Goal: Task Accomplishment & Management: Manage account settings

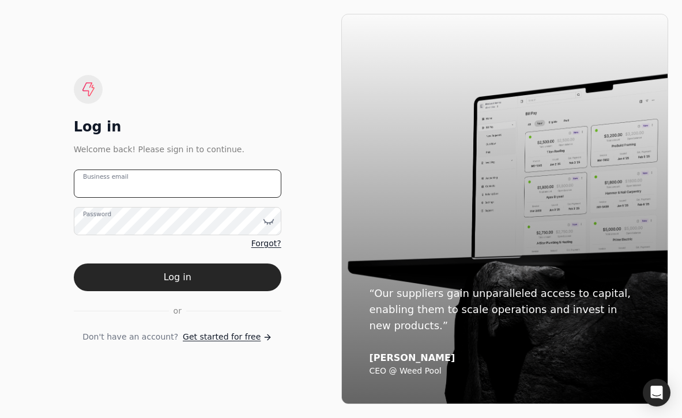
click at [181, 170] on email "Business email" at bounding box center [178, 184] width 208 height 28
type email "[EMAIL_ADDRESS][DOMAIN_NAME]"
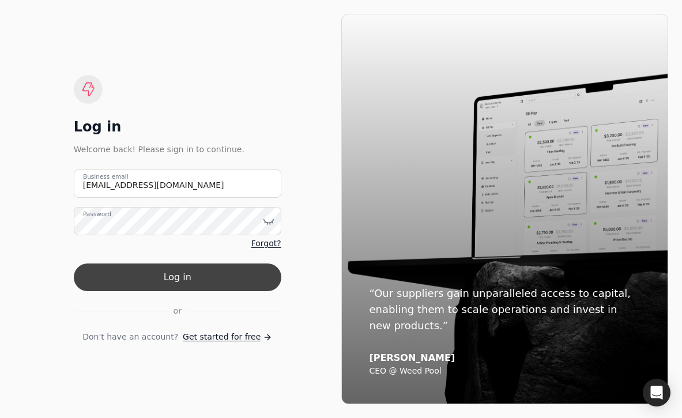
click at [235, 275] on button "Log in" at bounding box center [178, 278] width 208 height 28
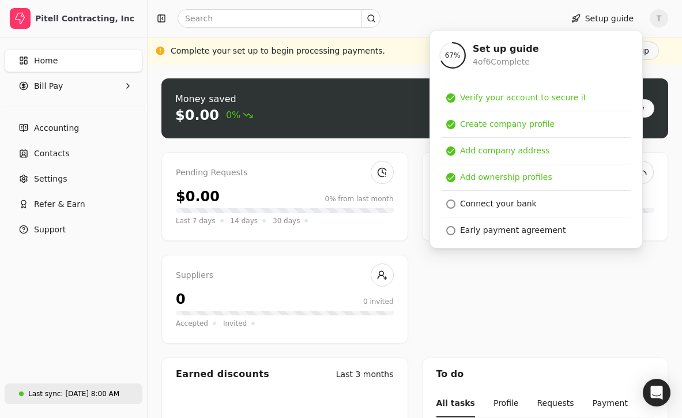
click at [85, 389] on div "[DATE] 8:00 AM" at bounding box center [92, 394] width 54 height 10
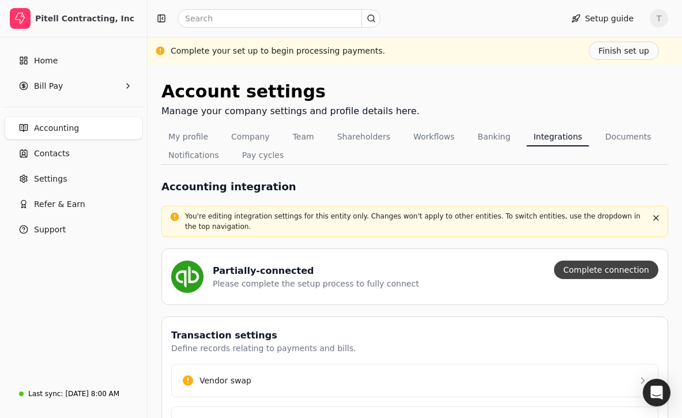
click at [607, 275] on button "Complete connection" at bounding box center [606, 270] width 104 height 18
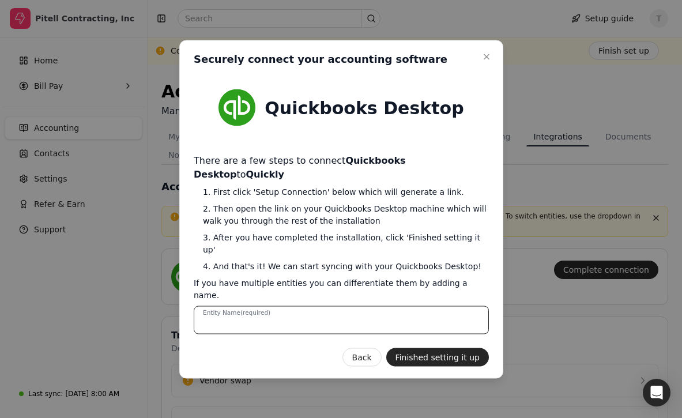
click at [405, 306] on Name "Entity Name (required)" at bounding box center [341, 320] width 295 height 28
type Name "Pitell Contracting, Inc."
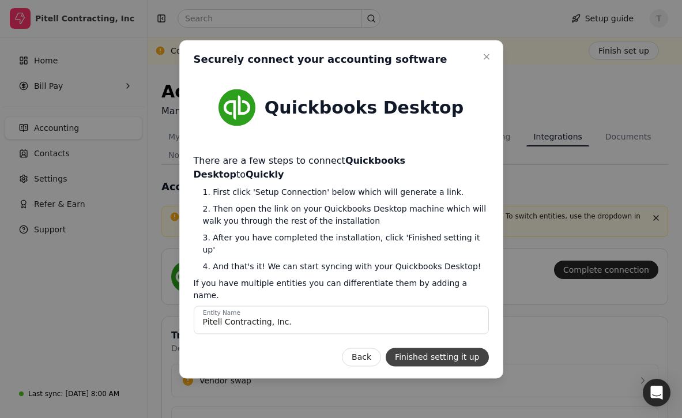
click at [454, 348] on button "Finished setting it up" at bounding box center [437, 357] width 103 height 18
click at [489, 63] on button "Close" at bounding box center [487, 57] width 14 height 14
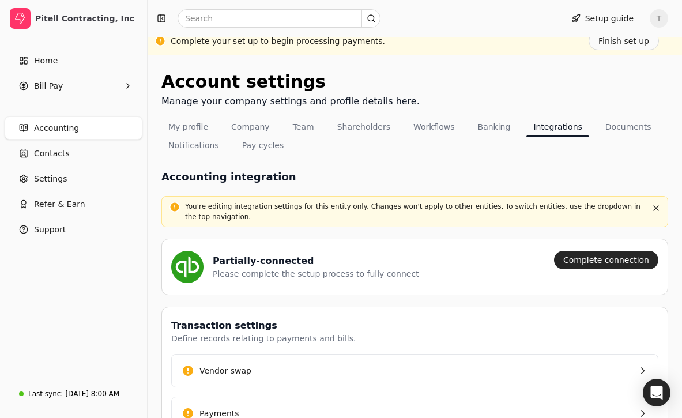
scroll to position [13, 0]
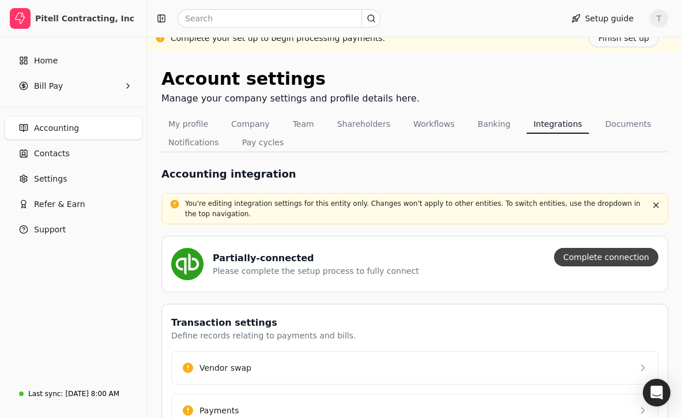
click at [582, 257] on button "Complete connection" at bounding box center [606, 257] width 104 height 18
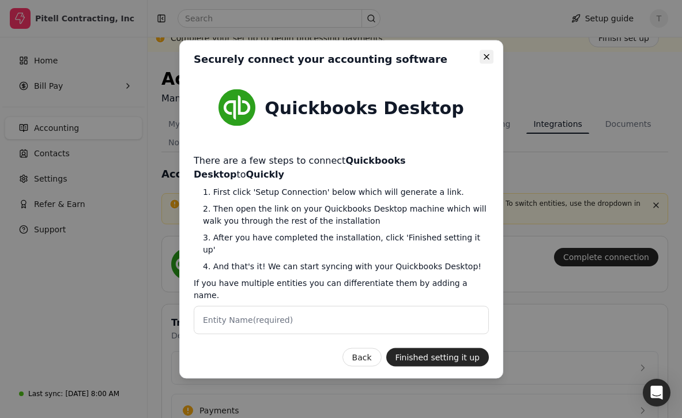
click at [486, 61] on icon "button" at bounding box center [486, 56] width 9 height 9
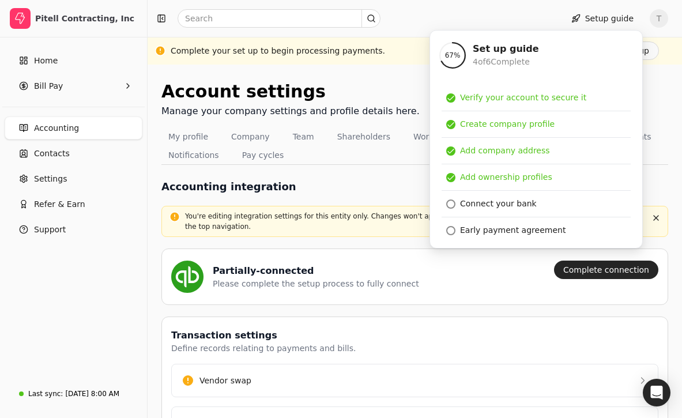
click at [343, 190] on div "Accounting integration" at bounding box center [415, 187] width 507 height 16
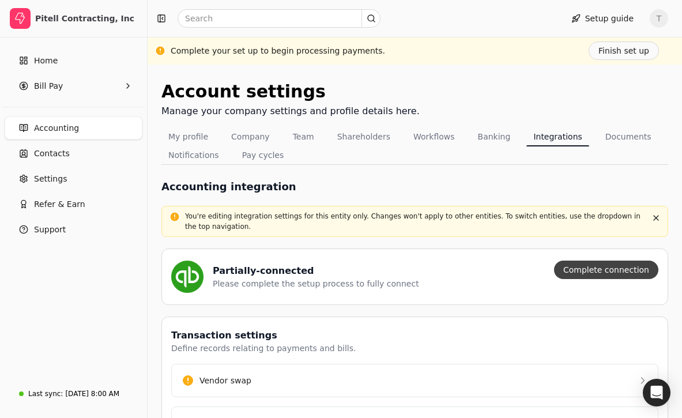
click at [628, 271] on button "Complete connection" at bounding box center [606, 270] width 104 height 18
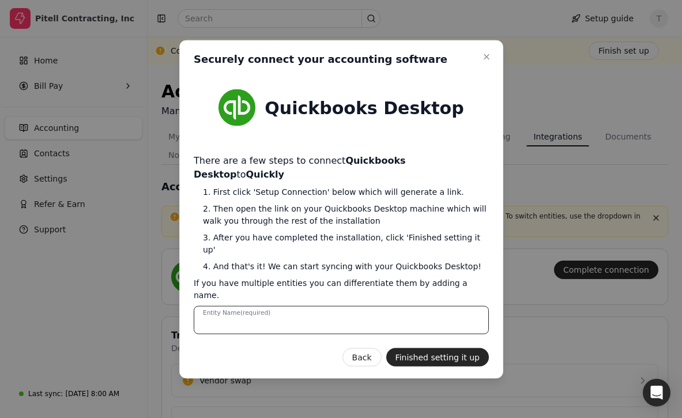
click at [326, 306] on Name "Entity Name (required)" at bounding box center [341, 320] width 295 height 28
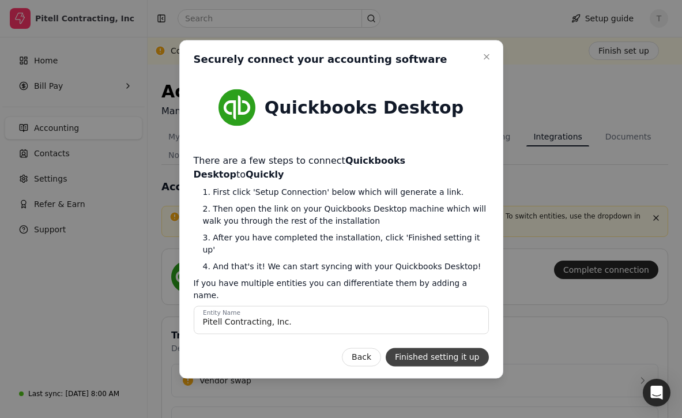
click at [448, 348] on button "Finished setting it up" at bounding box center [437, 357] width 103 height 18
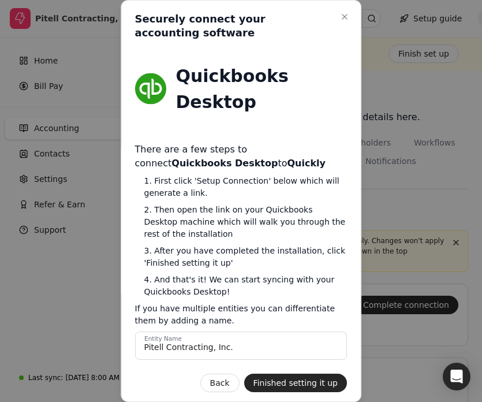
scroll to position [2, 0]
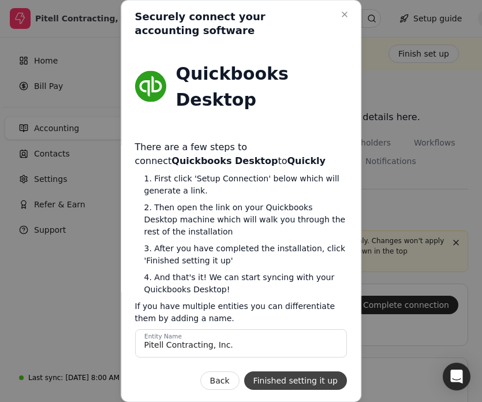
click at [291, 384] on button "Finished setting it up" at bounding box center [295, 380] width 103 height 18
click at [284, 384] on button "Finished setting it up" at bounding box center [295, 380] width 103 height 18
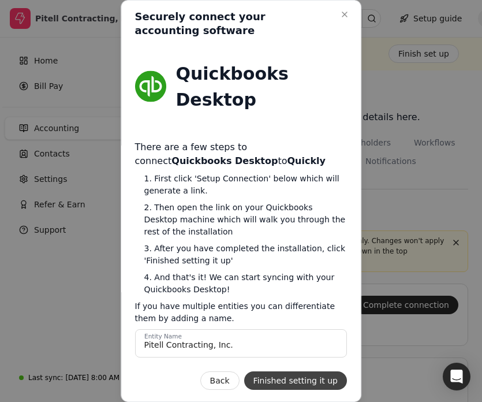
click at [284, 384] on button "Finished setting it up" at bounding box center [295, 380] width 103 height 18
click at [299, 380] on button "Finished setting it up" at bounding box center [295, 380] width 103 height 18
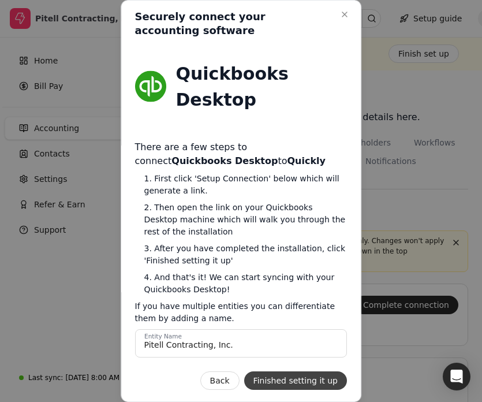
click at [299, 380] on button "Finished setting it up" at bounding box center [295, 380] width 103 height 18
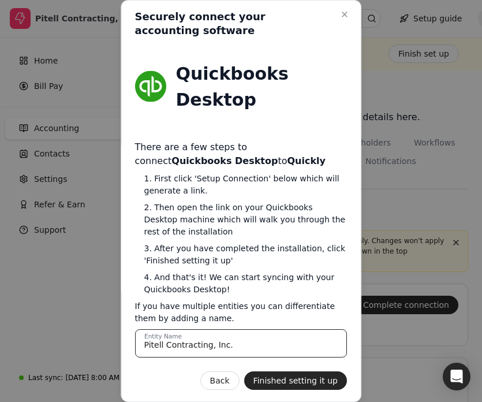
click at [270, 345] on Name "Pitell Contracting, Inc." at bounding box center [241, 343] width 212 height 28
type Name "Pitell Contracting, Inc"
click at [239, 339] on Name "Pitell Contracting, Inc" at bounding box center [241, 343] width 212 height 28
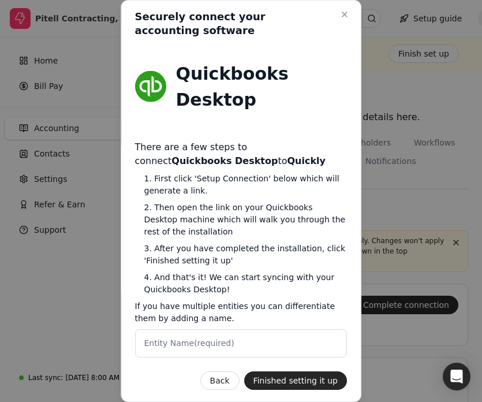
click at [264, 299] on div "There are a few steps to connect Quickbooks Desktop to Quickly 1. First click '…" at bounding box center [241, 248] width 212 height 217
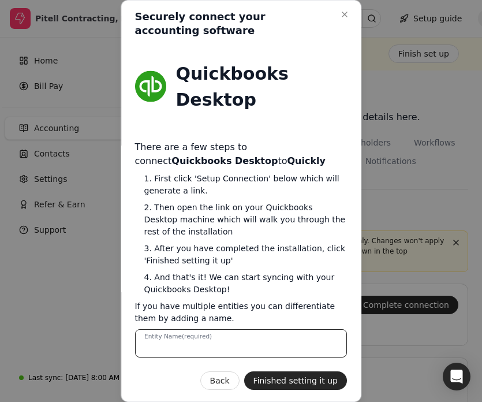
click at [232, 342] on Name "Entity Name (required)" at bounding box center [241, 343] width 212 height 28
type Name "Pitell Contracting, Inc"
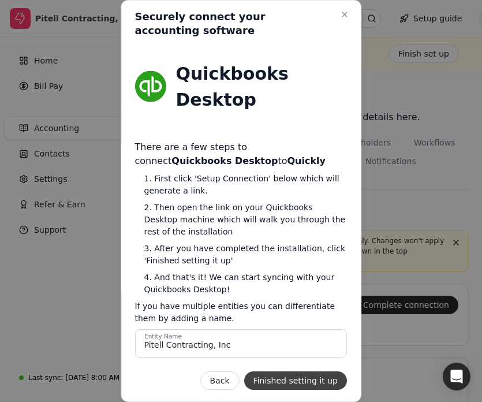
click at [288, 378] on button "Finished setting it up" at bounding box center [295, 380] width 103 height 18
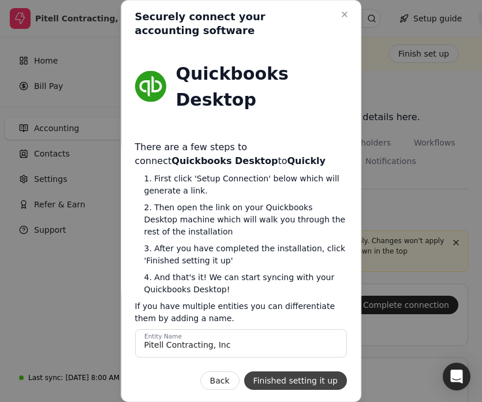
click at [288, 378] on button "Finished setting it up" at bounding box center [295, 380] width 103 height 18
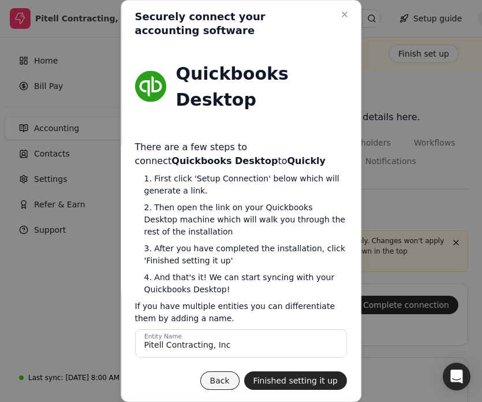
click at [229, 378] on button "Back" at bounding box center [219, 380] width 39 height 18
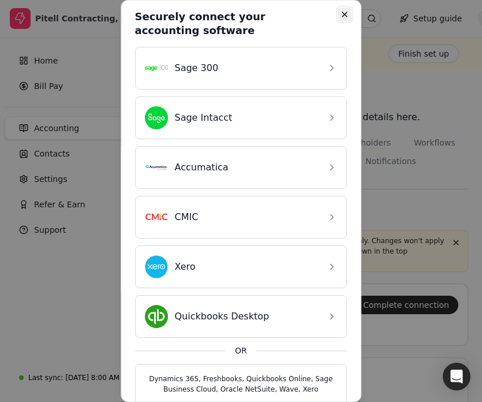
click at [347, 16] on icon "button" at bounding box center [344, 14] width 9 height 9
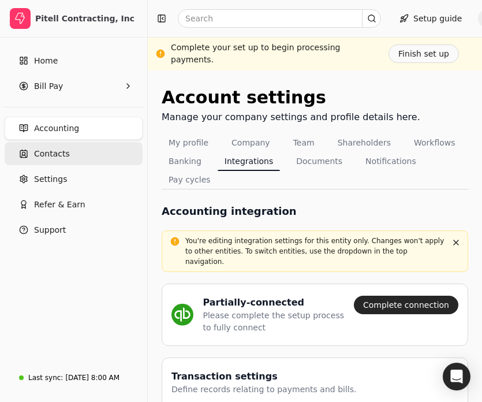
click at [82, 156] on link "Contacts" at bounding box center [74, 153] width 138 height 23
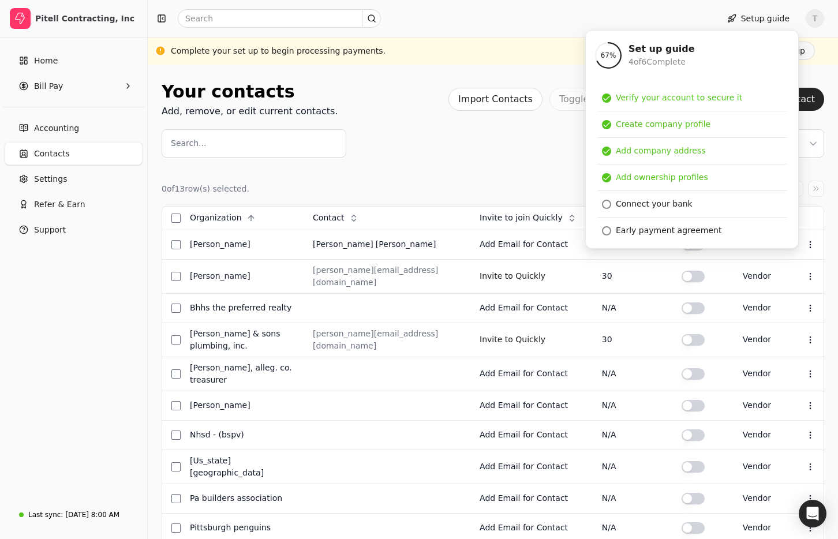
click at [487, 158] on div "0 of 13 row(s) selected. Page 1 of 1 Organization Context Menu Button Contact C…" at bounding box center [493, 420] width 662 height 527
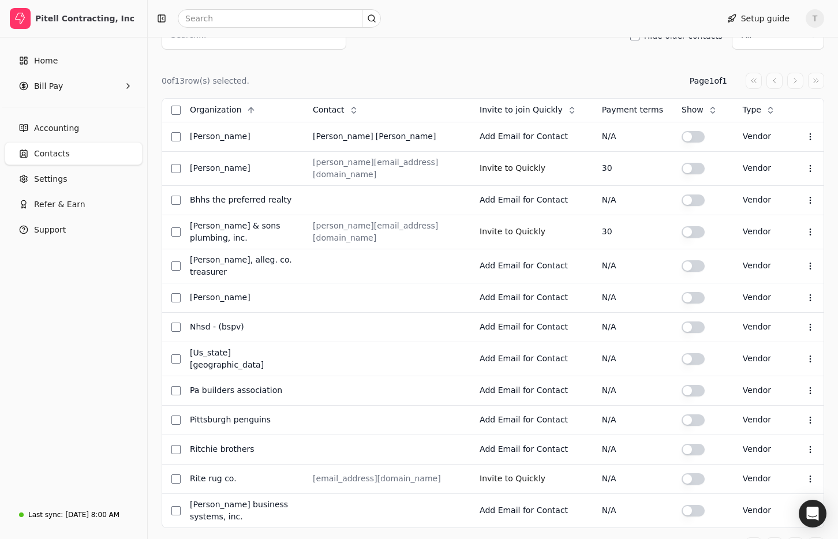
scroll to position [145, 0]
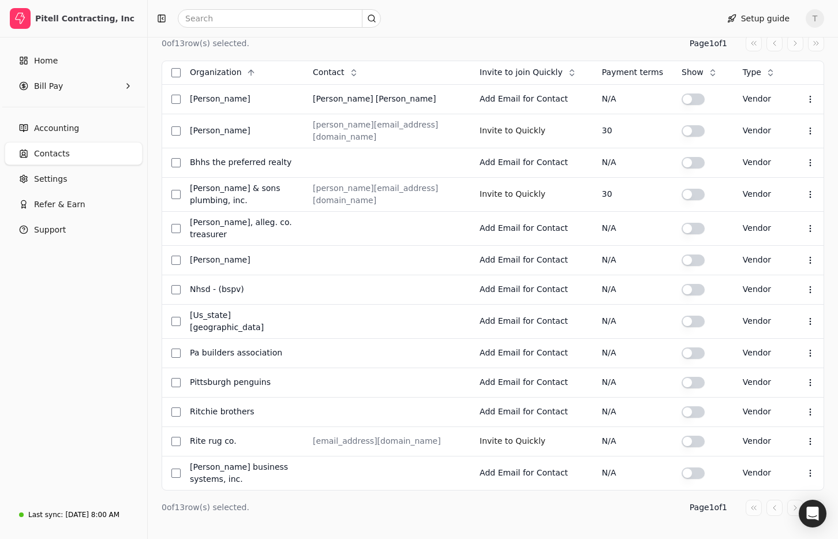
click at [50, 153] on span "Contacts" at bounding box center [52, 154] width 36 height 12
click at [73, 59] on link "Home" at bounding box center [74, 60] width 138 height 23
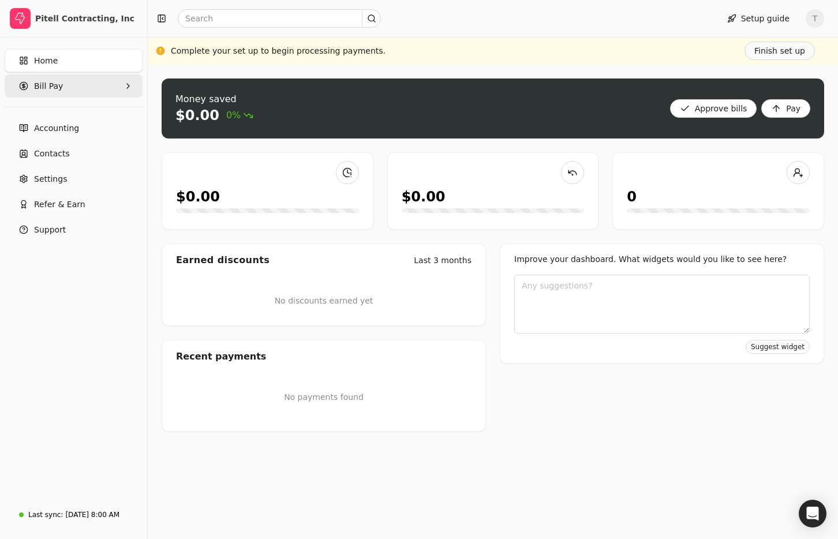
click at [50, 84] on span "Bill Pay" at bounding box center [48, 86] width 29 height 12
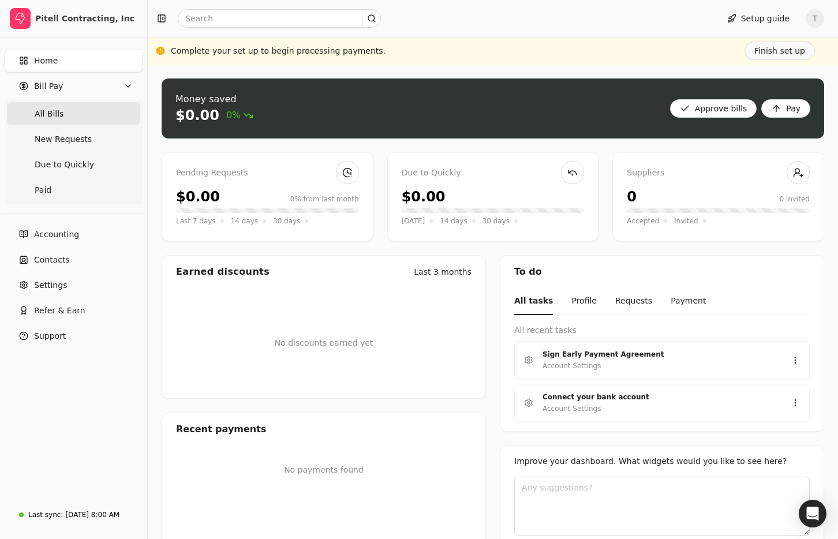
click at [55, 110] on span "All Bills" at bounding box center [49, 114] width 29 height 12
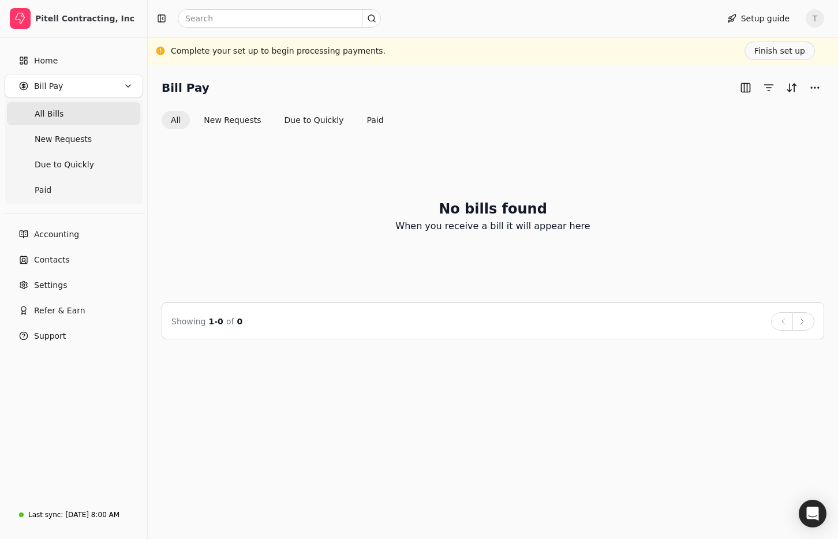
drag, startPoint x: 215, startPoint y: 48, endPoint x: 492, endPoint y: 53, distance: 276.9
click at [492, 53] on div "Complete your set up to begin processing payments. Finish set up" at bounding box center [493, 51] width 644 height 18
click at [67, 264] on link "Contacts" at bounding box center [74, 259] width 138 height 23
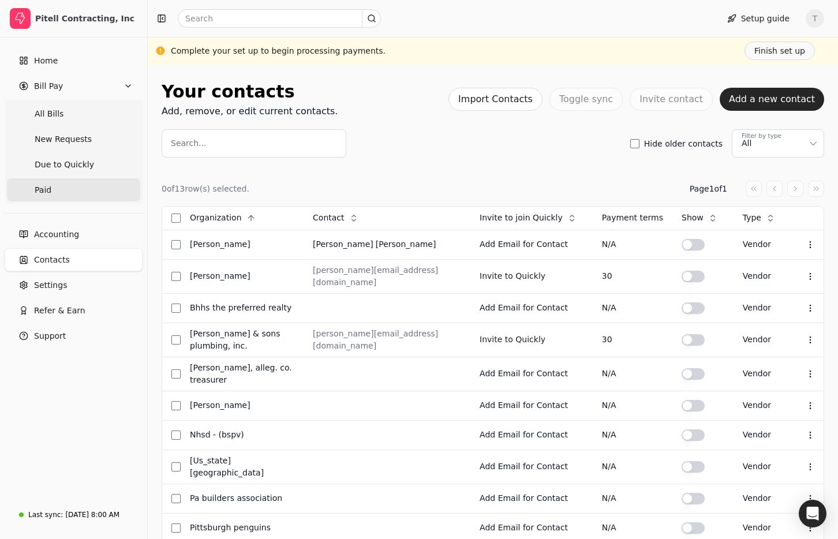
drag, startPoint x: 88, startPoint y: 104, endPoint x: 130, endPoint y: 178, distance: 84.5
click at [88, 104] on Bills "All Bills" at bounding box center [73, 113] width 133 height 23
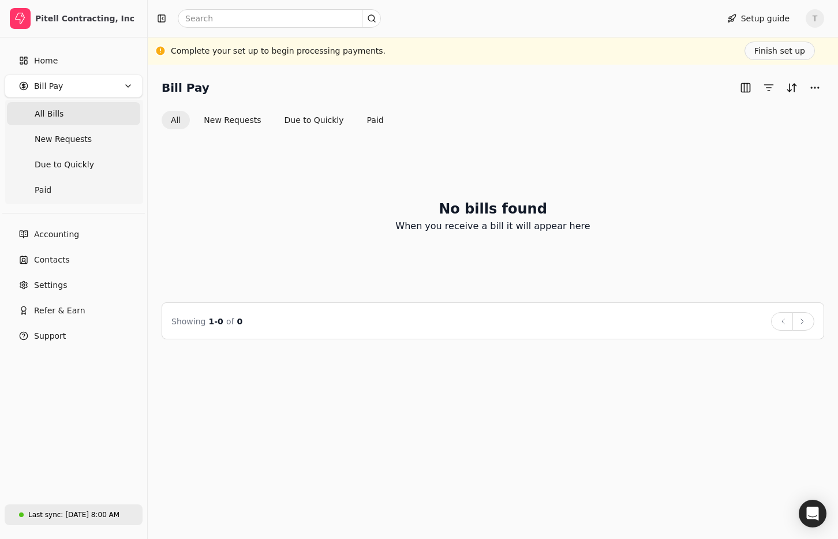
click at [80, 512] on div "[DATE] 8:00 AM" at bounding box center [92, 514] width 54 height 10
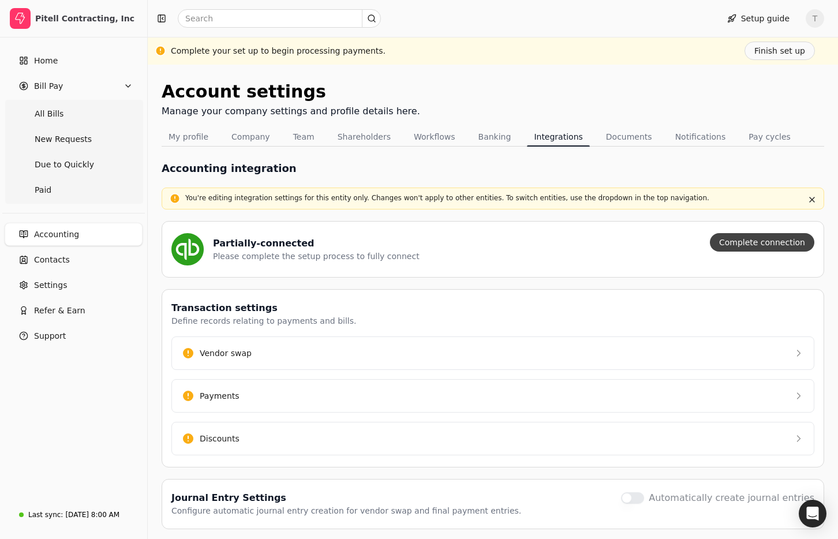
click at [748, 241] on button "Complete connection" at bounding box center [762, 242] width 104 height 18
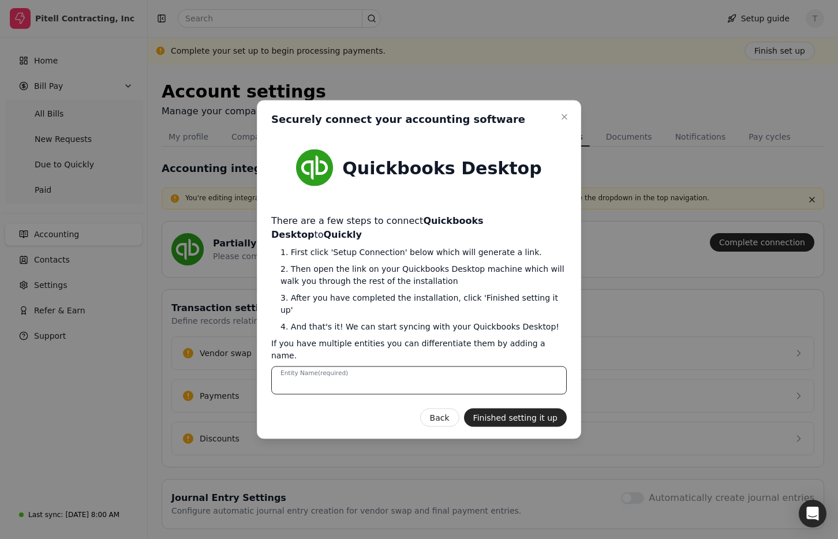
drag, startPoint x: 433, startPoint y: 367, endPoint x: 439, endPoint y: 366, distance: 6.4
click at [433, 367] on Name "Entity Name (required)" at bounding box center [418, 380] width 295 height 28
type Name "Pitell"
drag, startPoint x: 489, startPoint y: 338, endPoint x: 507, endPoint y: 344, distance: 18.2
click at [489, 338] on span "If you have multiple entities you can differentiate them by adding a name." at bounding box center [418, 349] width 295 height 24
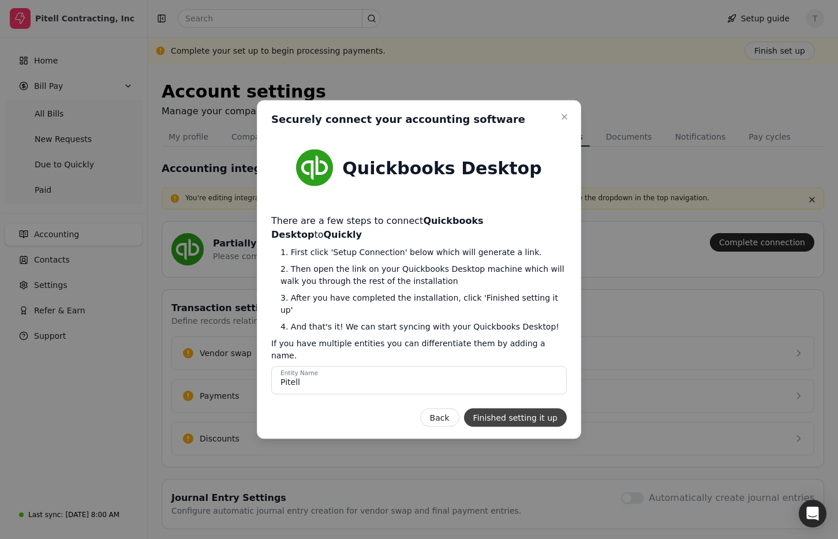
click at [553, 408] on button "Finished setting it up" at bounding box center [515, 417] width 103 height 18
drag, startPoint x: 522, startPoint y: 401, endPoint x: 485, endPoint y: 397, distance: 36.5
click at [522, 408] on button "Finished setting it up" at bounding box center [515, 417] width 103 height 18
drag, startPoint x: 490, startPoint y: 401, endPoint x: 496, endPoint y: 405, distance: 7.0
click at [491, 408] on button "Finished setting it up" at bounding box center [515, 417] width 103 height 18
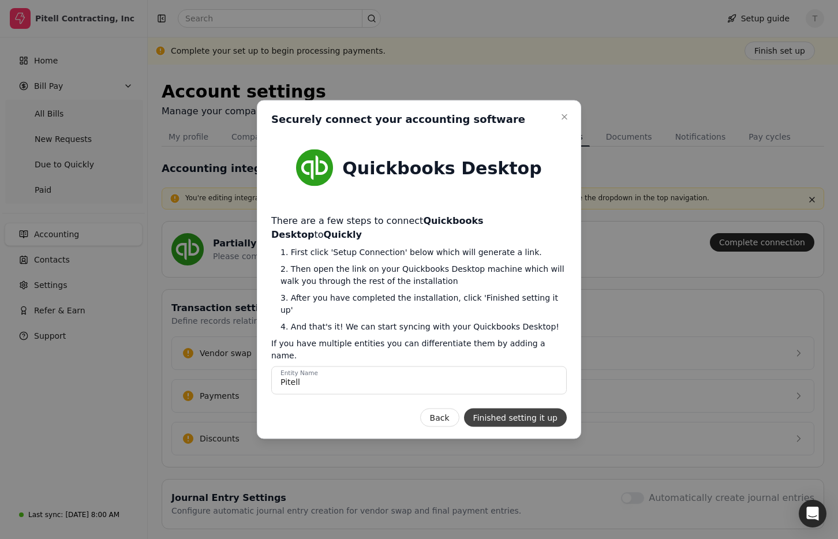
click at [497, 408] on button "Finished setting it up" at bounding box center [515, 417] width 103 height 18
drag, startPoint x: 508, startPoint y: 393, endPoint x: 498, endPoint y: 388, distance: 11.4
click at [507, 408] on button "Finished setting it up" at bounding box center [515, 417] width 103 height 18
click at [492, 388] on div "Quickbooks Desktop There are a few steps to connect Quickbooks Desktop to Quick…" at bounding box center [418, 281] width 295 height 291
click at [483, 408] on button "Finished setting it up" at bounding box center [515, 417] width 103 height 18
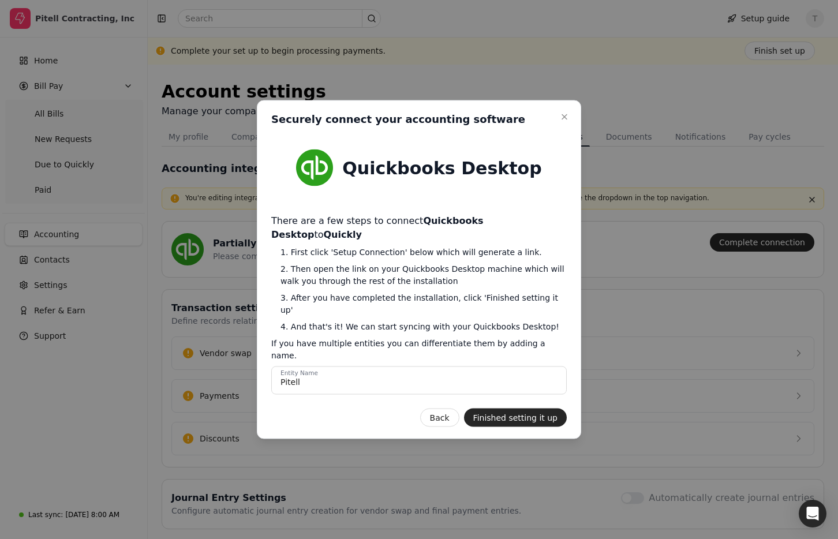
drag, startPoint x: 489, startPoint y: 406, endPoint x: 519, endPoint y: 408, distance: 30.6
click at [494, 408] on button "Finished setting it up" at bounding box center [515, 417] width 103 height 18
drag, startPoint x: 537, startPoint y: 408, endPoint x: 550, endPoint y: 410, distance: 13.4
click at [543, 409] on div "Close Securely connect your accounting software Securely connect your accountin…" at bounding box center [419, 269] width 324 height 339
click at [561, 124] on button "Close" at bounding box center [564, 117] width 14 height 14
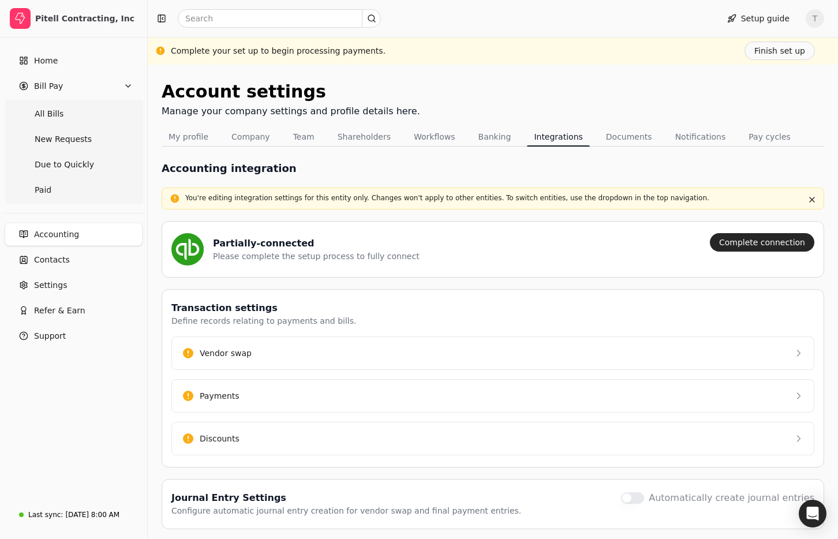
scroll to position [39, 0]
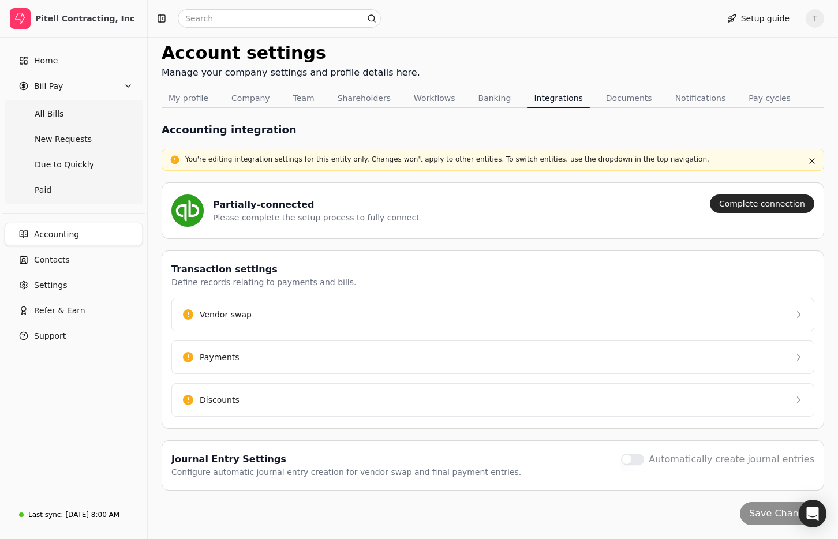
drag, startPoint x: 200, startPoint y: 95, endPoint x: 288, endPoint y: 123, distance: 92.1
click at [201, 95] on button "My profile" at bounding box center [189, 98] width 54 height 18
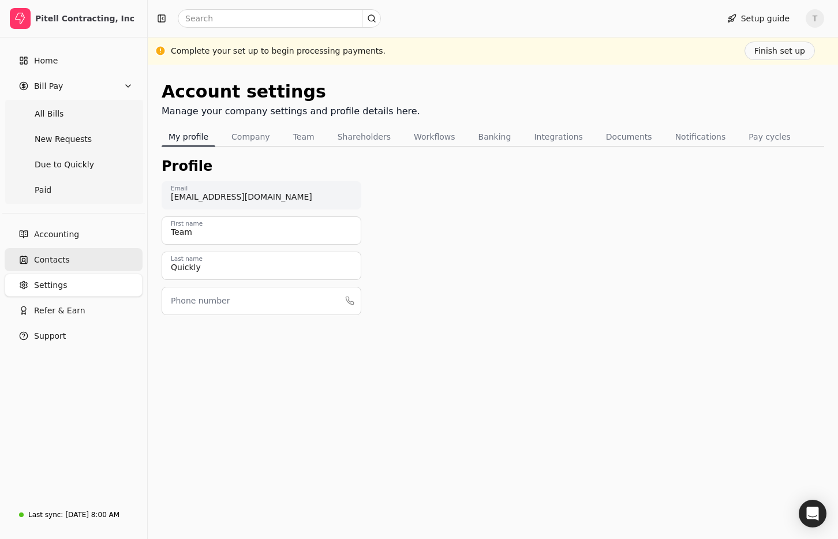
drag, startPoint x: 79, startPoint y: 254, endPoint x: 99, endPoint y: 253, distance: 20.2
click at [79, 254] on link "Contacts" at bounding box center [74, 259] width 138 height 23
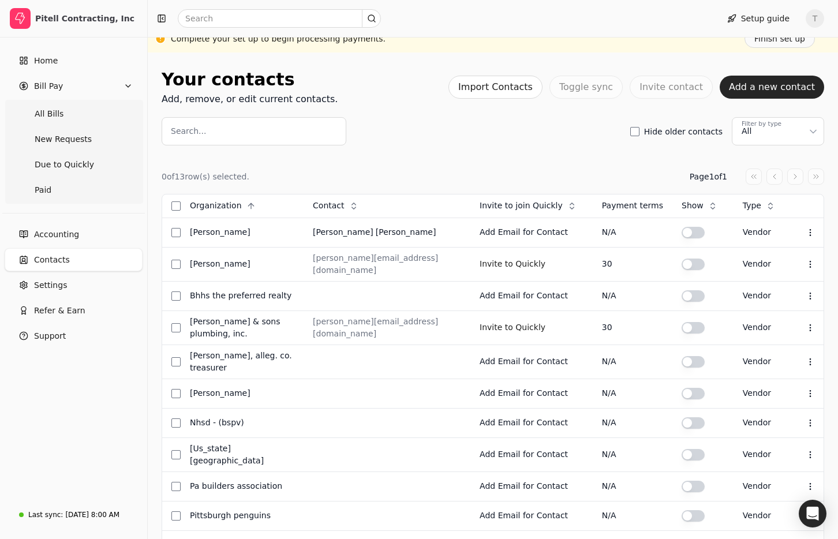
scroll to position [25, 0]
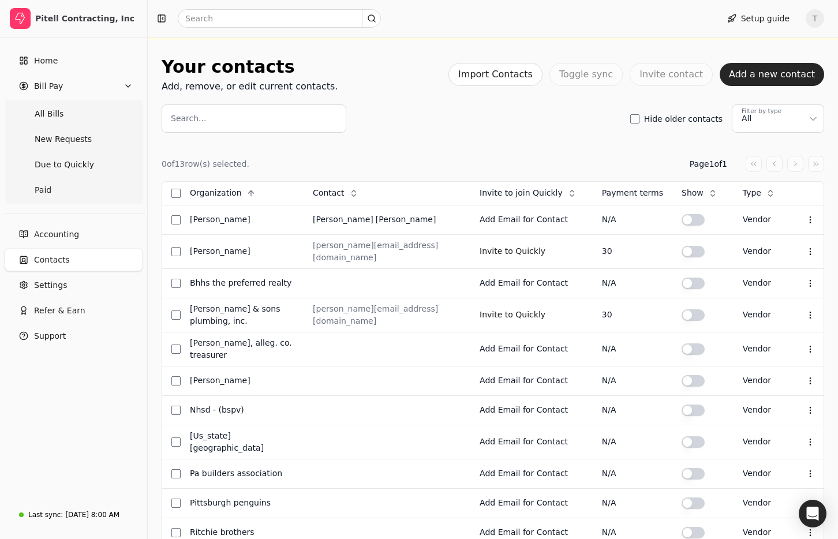
click at [458, 121] on div "Search... Hide older contacts Filter by type All" at bounding box center [493, 118] width 662 height 28
click at [85, 20] on div "Pitell Contracting, Inc" at bounding box center [86, 19] width 102 height 12
drag, startPoint x: 80, startPoint y: 134, endPoint x: 159, endPoint y: 149, distance: 80.3
click at [80, 134] on span "New Requests" at bounding box center [63, 139] width 57 height 12
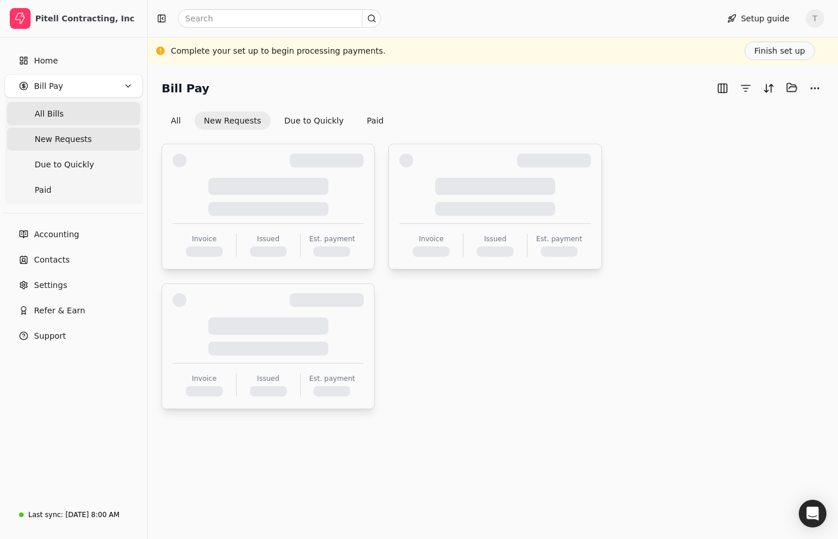
click at [67, 111] on Bills "All Bills" at bounding box center [73, 113] width 133 height 23
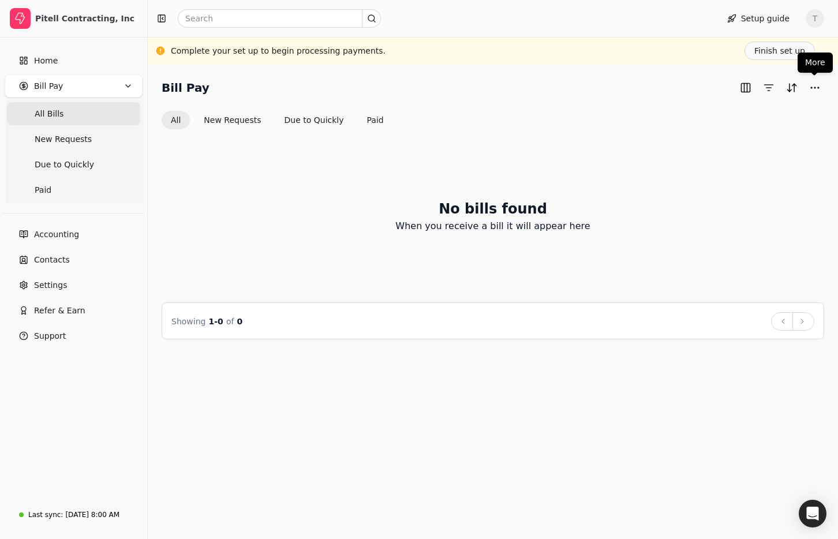
click at [803, 58] on div "More More" at bounding box center [814, 62] width 35 height 20
click at [771, 48] on button "Finish set up" at bounding box center [779, 51] width 70 height 18
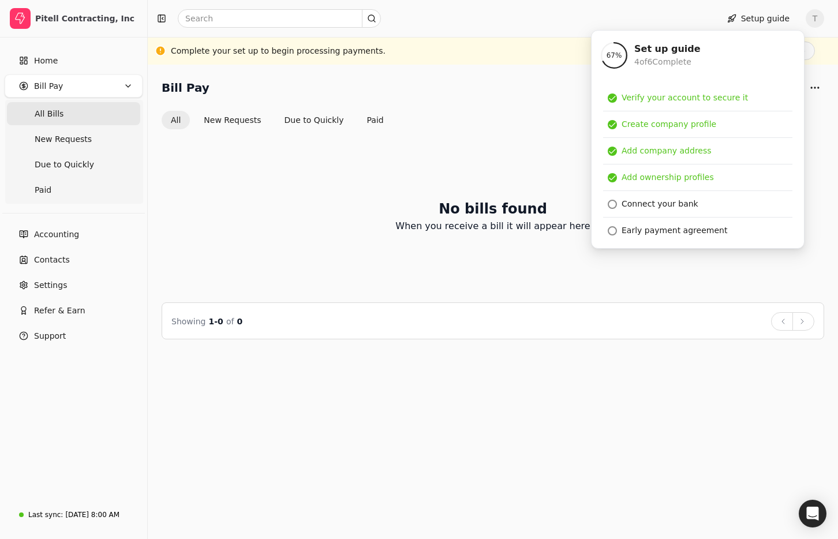
click at [546, 162] on div "No bills found When you receive a bill it will appear here" at bounding box center [493, 215] width 662 height 145
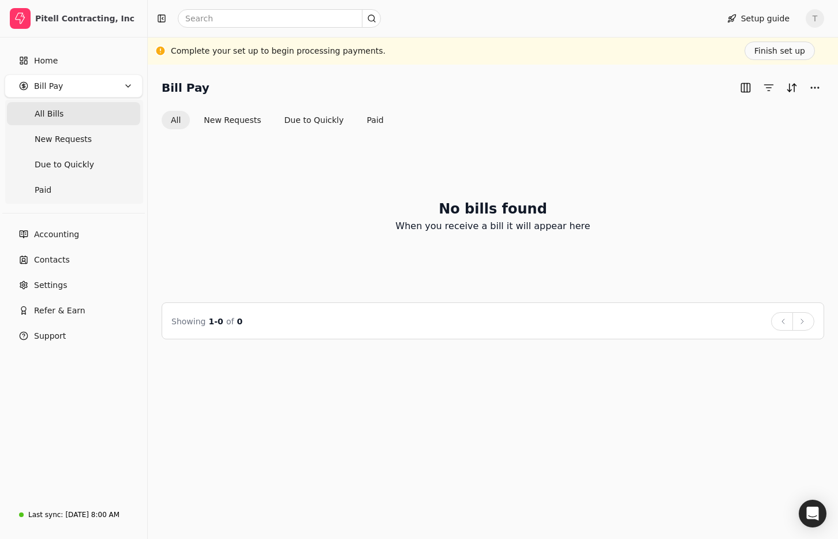
click at [80, 117] on Bills "All Bills" at bounding box center [73, 113] width 133 height 23
click at [816, 18] on span "T" at bounding box center [814, 18] width 18 height 18
click at [766, 81] on link "Sign Out" at bounding box center [759, 86] width 125 height 19
